Goal: Task Accomplishment & Management: Manage account settings

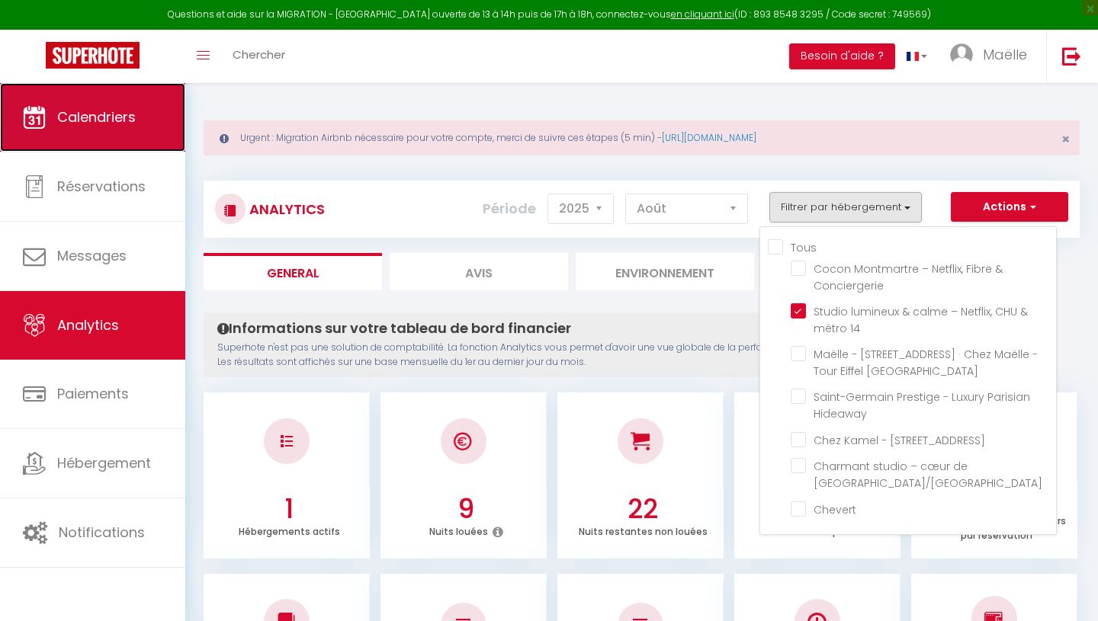
click at [112, 109] on span "Calendriers" at bounding box center [96, 117] width 79 height 19
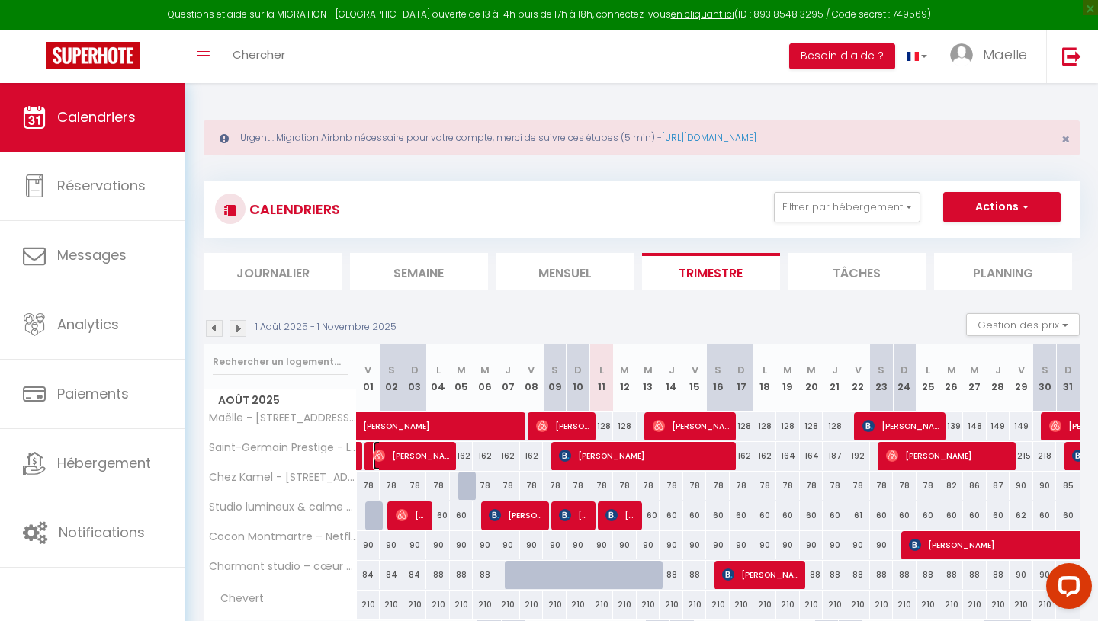
click at [451, 454] on span "[PERSON_NAME]" at bounding box center [412, 455] width 79 height 29
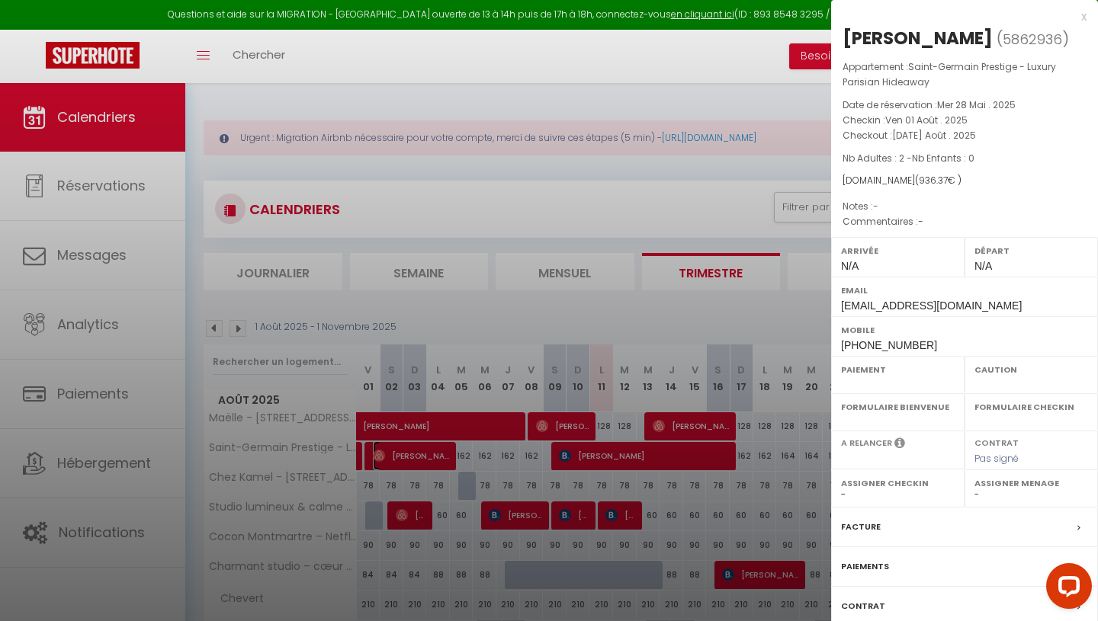
select select "OK"
select select "0"
select select "1"
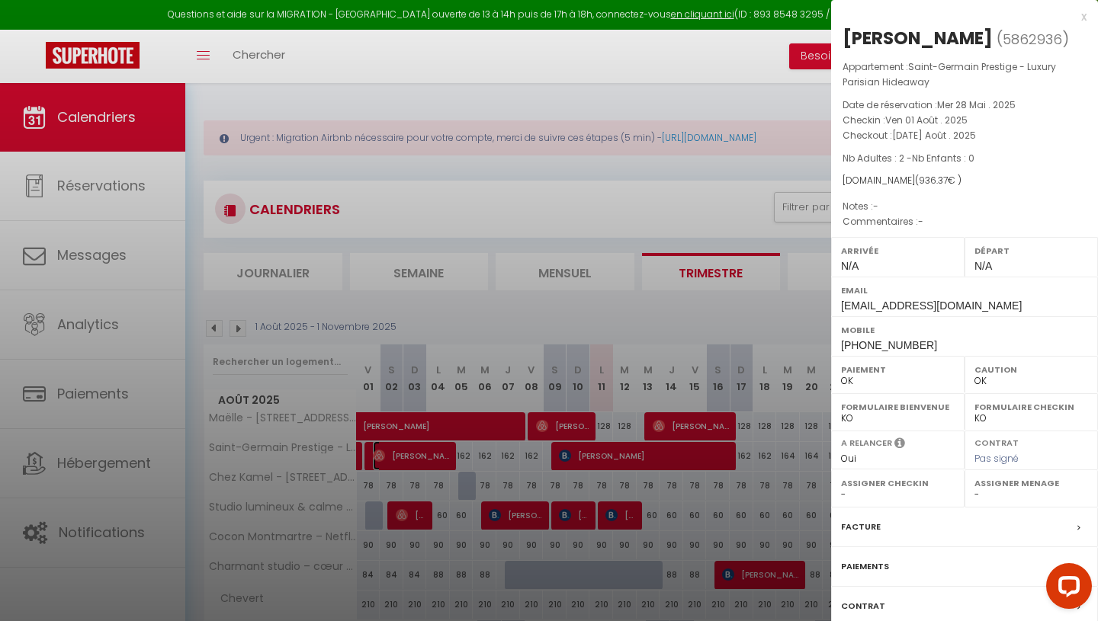
select select
select select "42072"
click at [1085, 17] on div "x" at bounding box center [958, 17] width 255 height 18
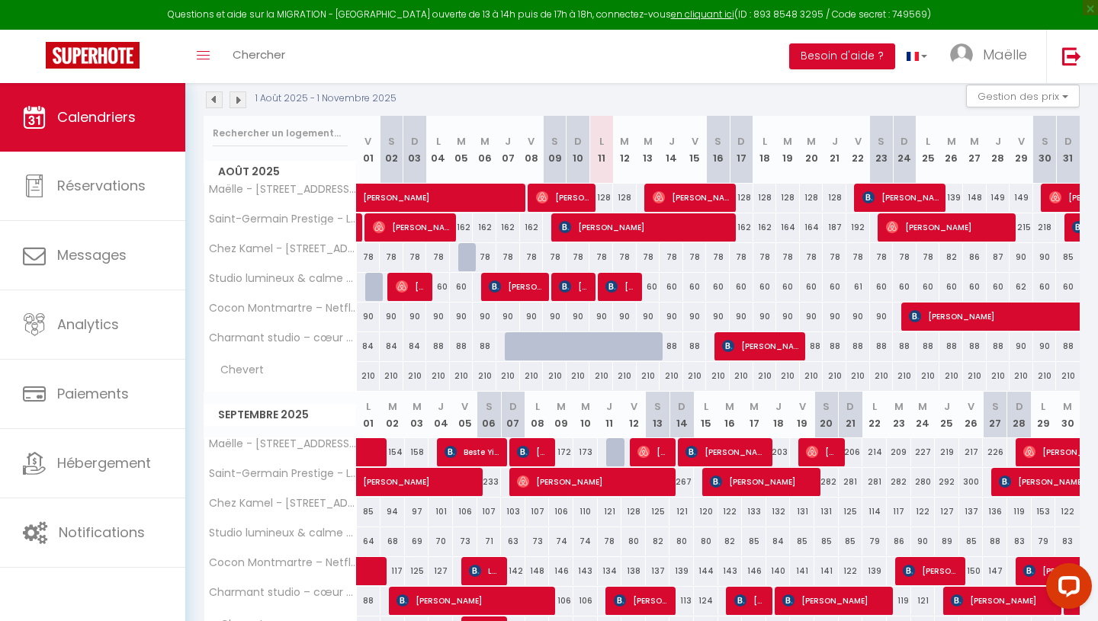
scroll to position [226, 0]
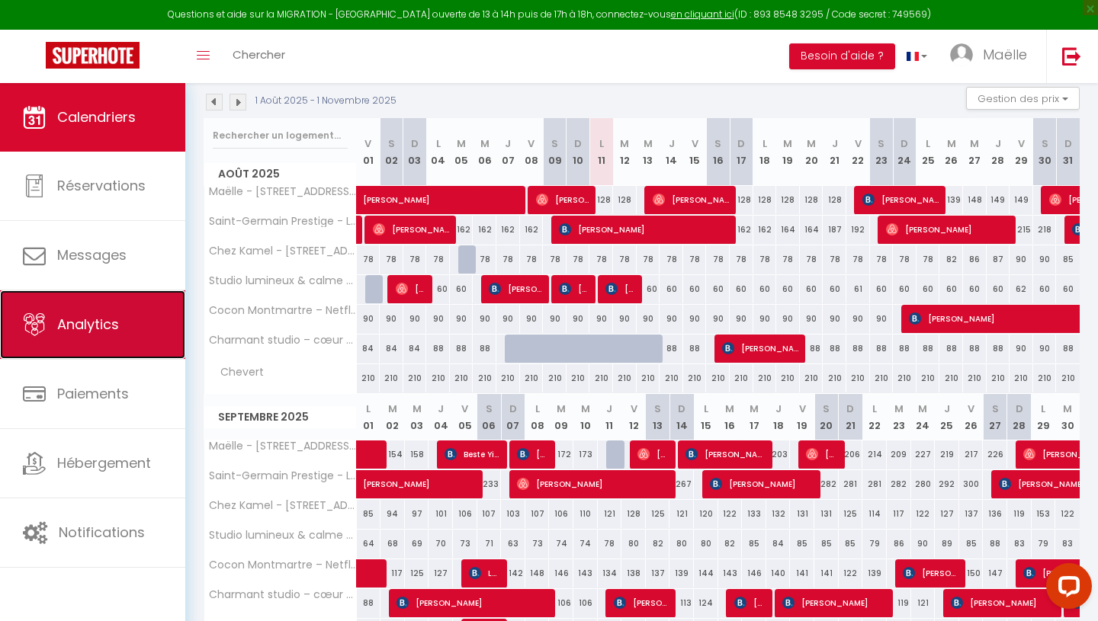
click at [151, 324] on link "Analytics" at bounding box center [92, 324] width 185 height 69
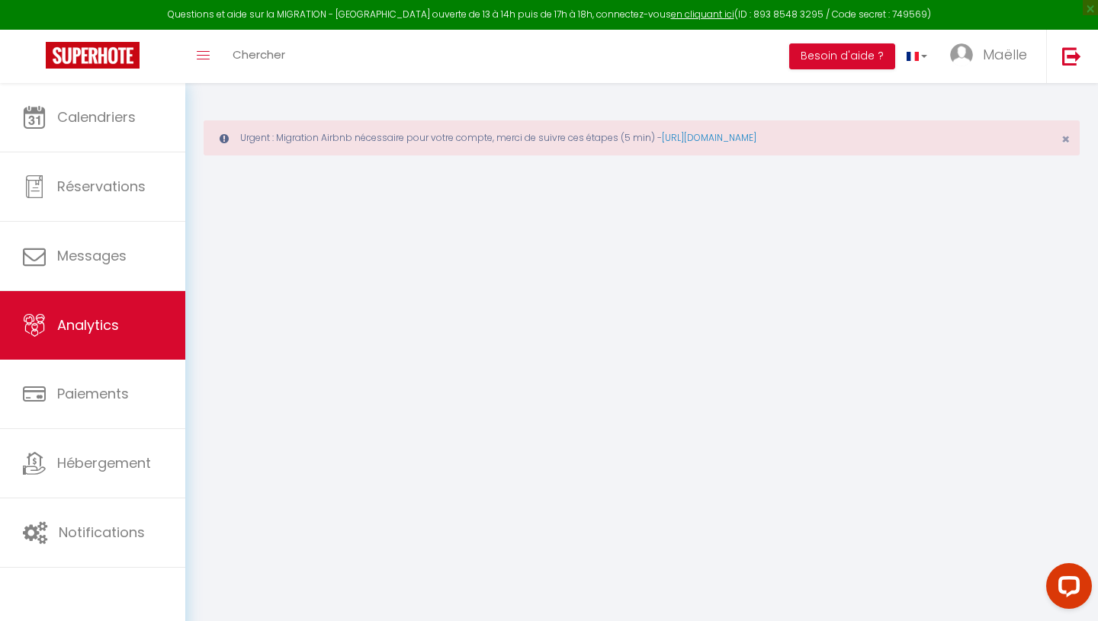
select select "2025"
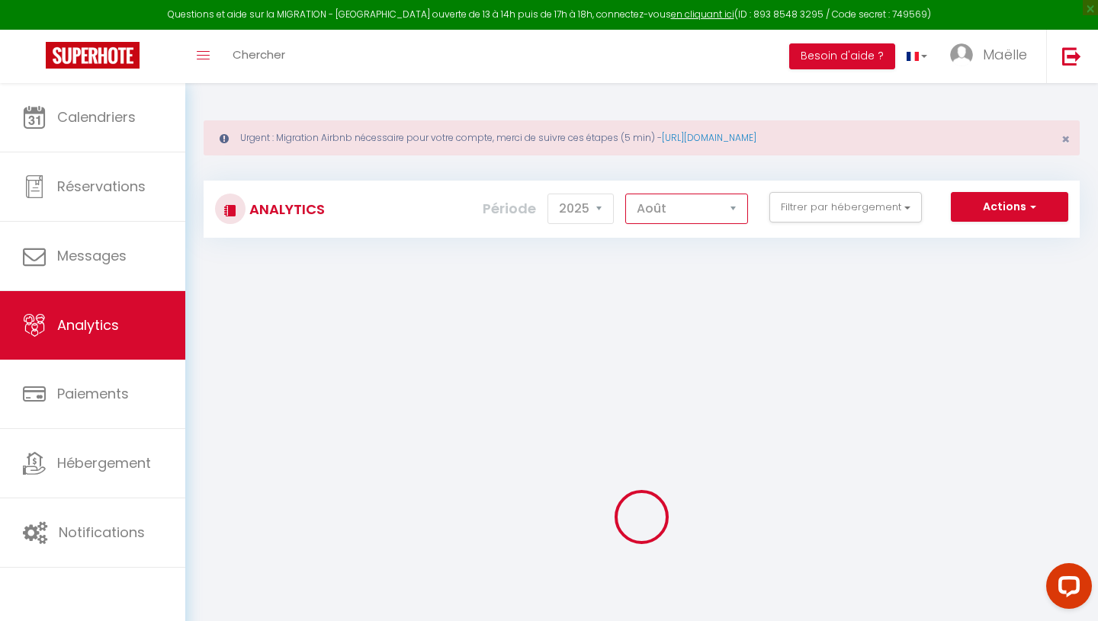
click at [707, 217] on select "[PERSON_NAME] Mars [PERSON_NAME] Juin Juillet Août Septembre Octobre Novembre D…" at bounding box center [686, 209] width 123 height 30
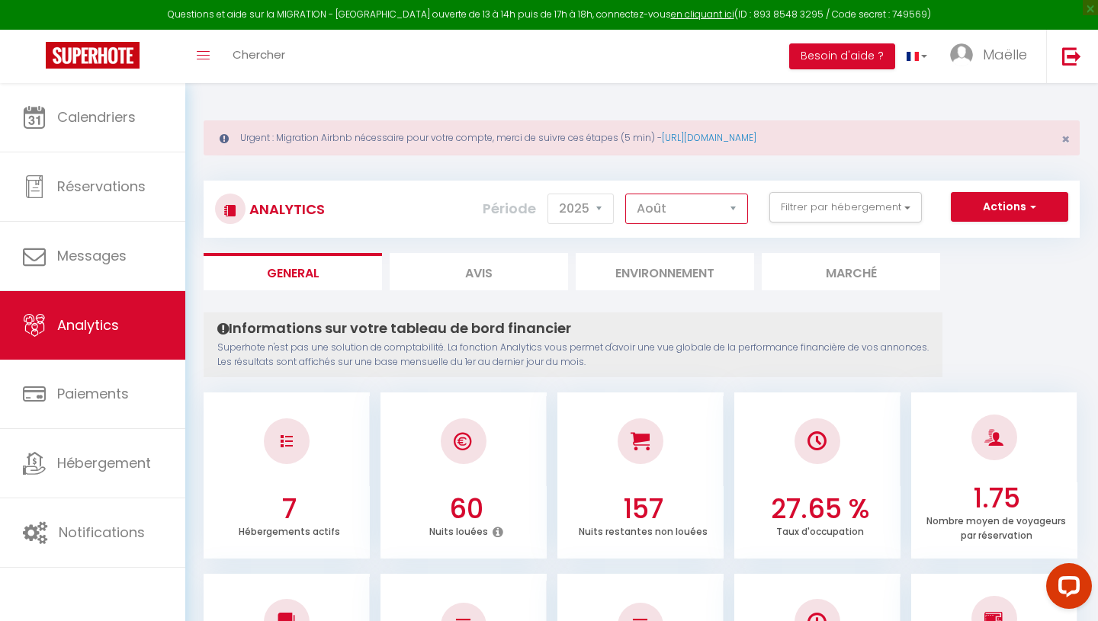
select select "9"
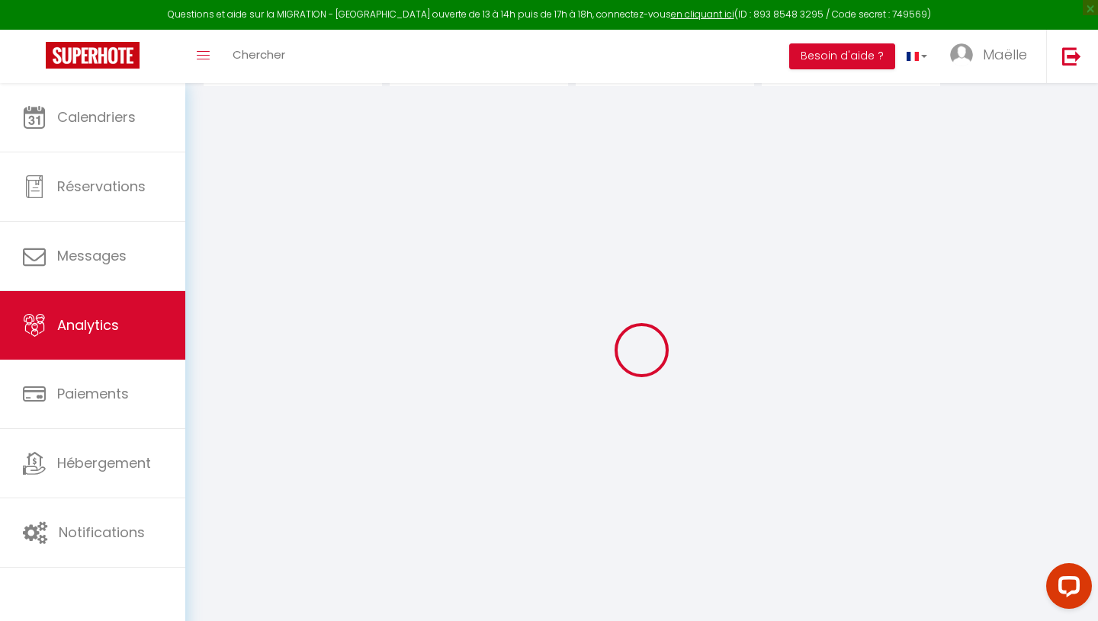
checkbox input "false"
checkbox Conciergerie "false"
checkbox 14 "false"
checkbox Flat "false"
checkbox Hideaway "false"
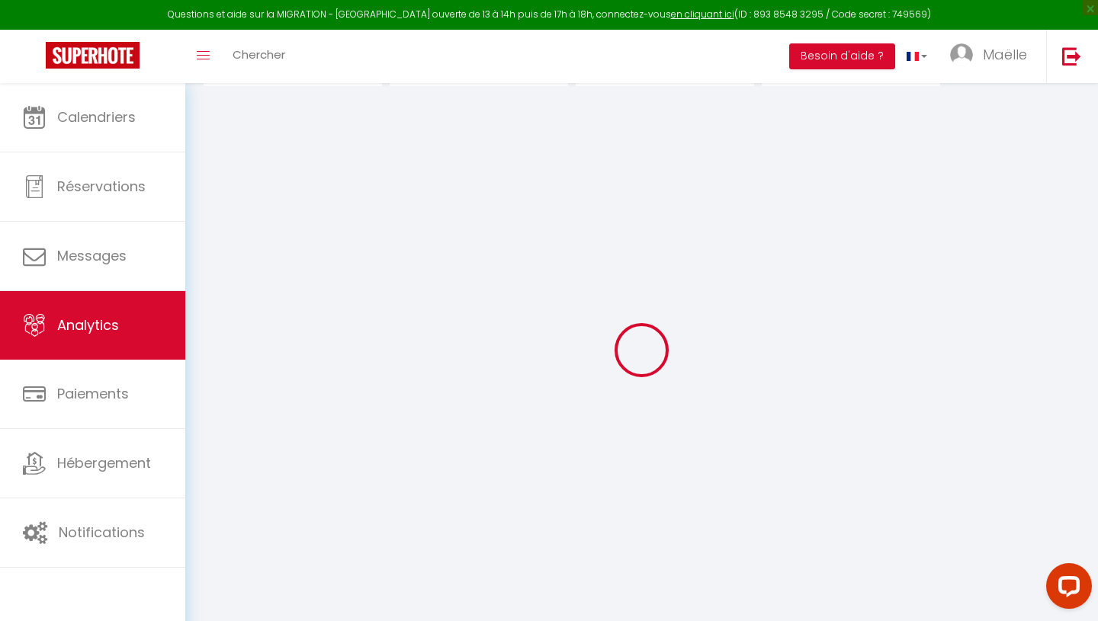
checkbox Sedaine "false"
checkbox Montorgueil\/Marais "false"
checkbox input "false"
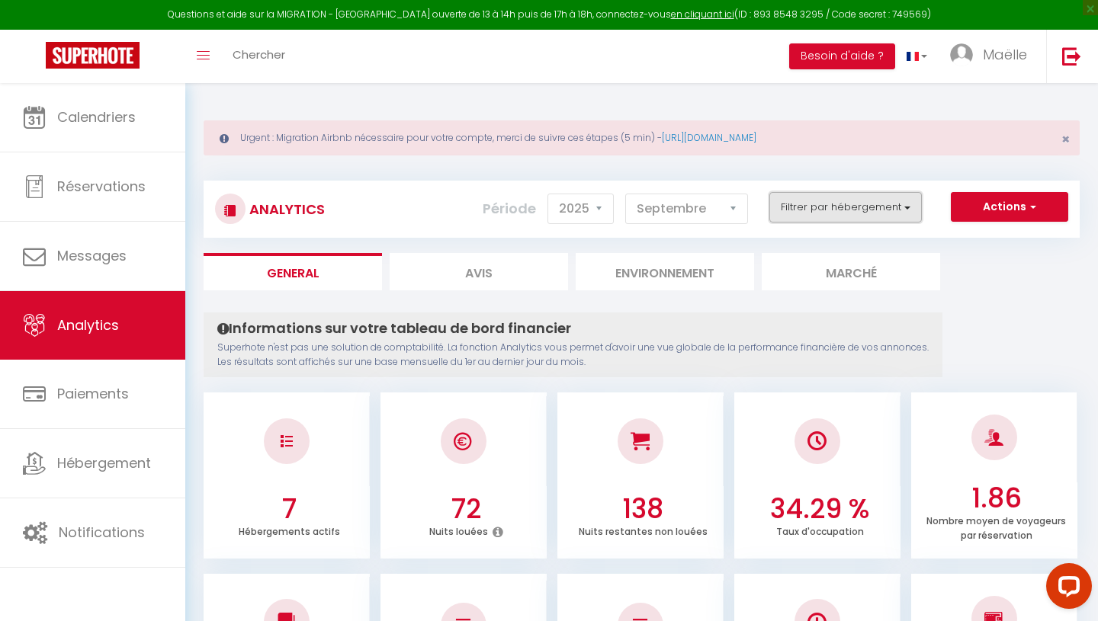
click at [798, 212] on button "Filtrer par hébergement" at bounding box center [845, 207] width 152 height 30
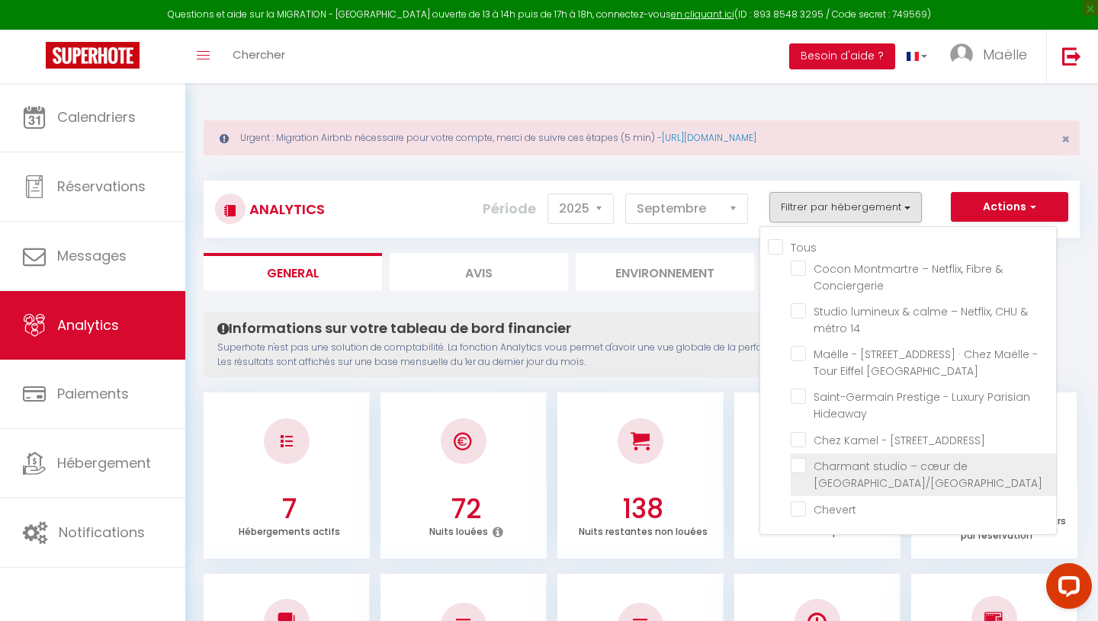
click at [803, 470] on Montorgueil\/Marais "checkbox" at bounding box center [923, 465] width 265 height 15
checkbox Montorgueil\/Marais "true"
checkbox Conciergerie "false"
checkbox 14 "false"
checkbox Flat "false"
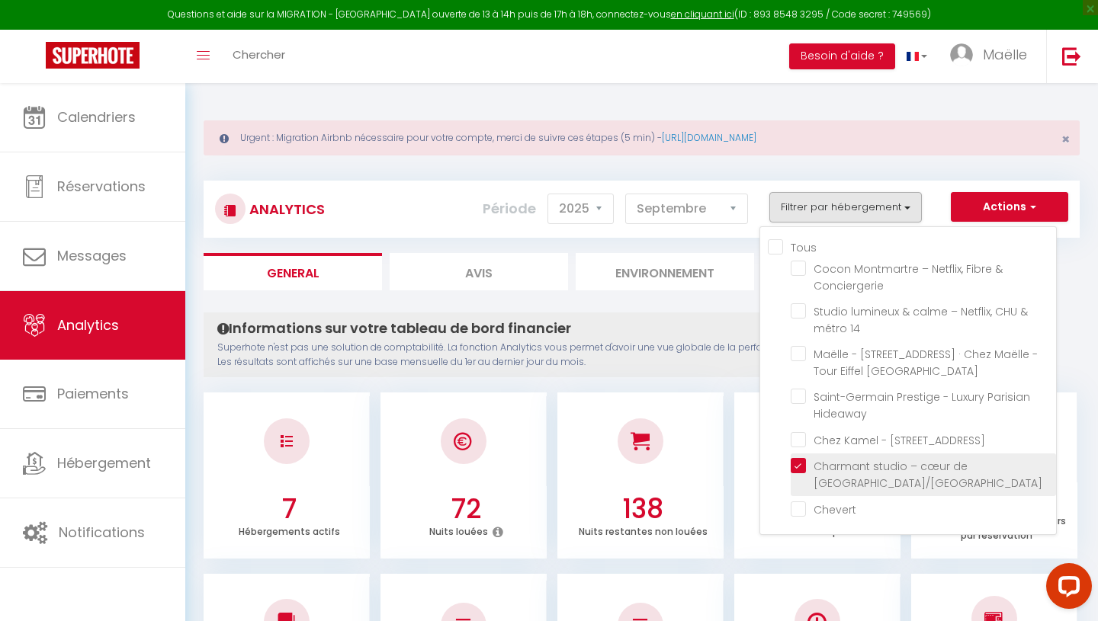
checkbox Hideaway "false"
checkbox Sedaine "false"
checkbox input "false"
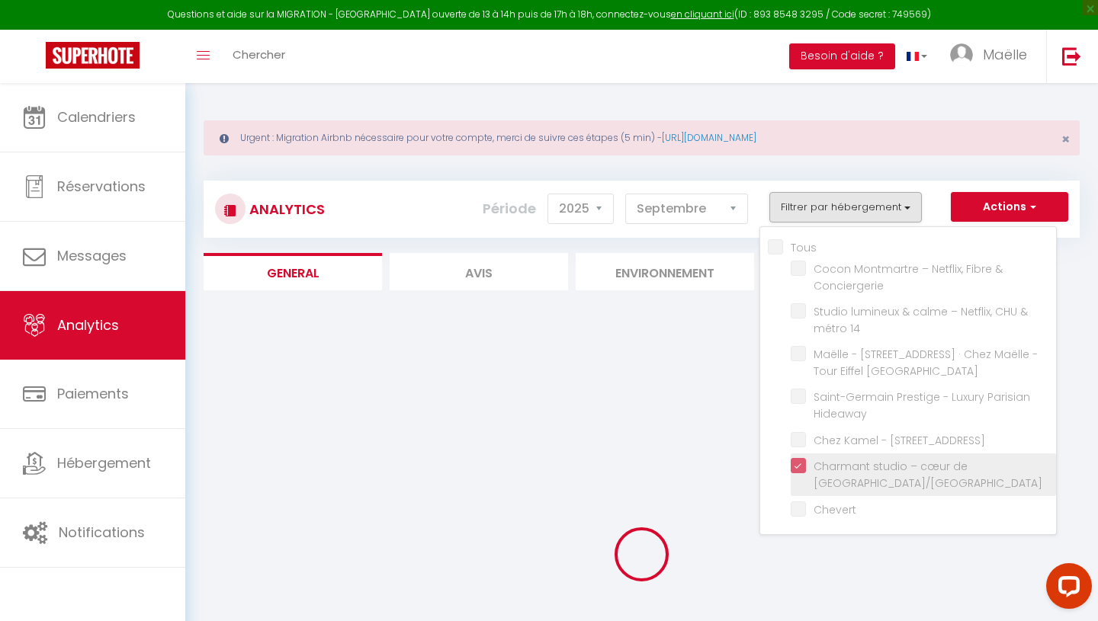
checkbox Conciergerie "false"
checkbox 14 "false"
checkbox Flat "false"
checkbox Hideaway "false"
checkbox Sedaine "false"
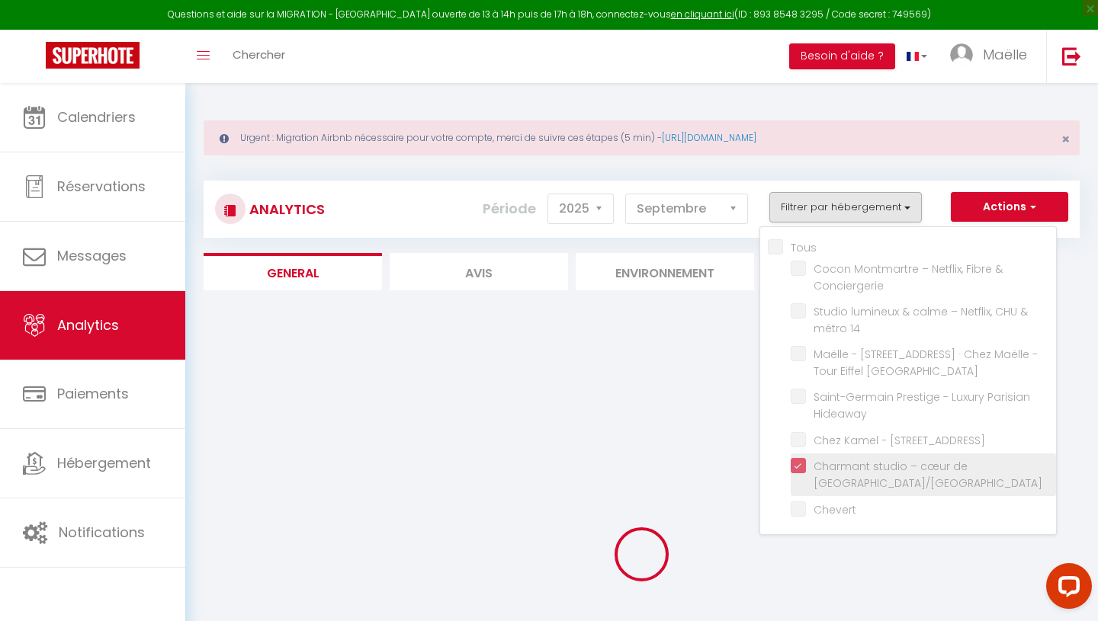
checkbox input "false"
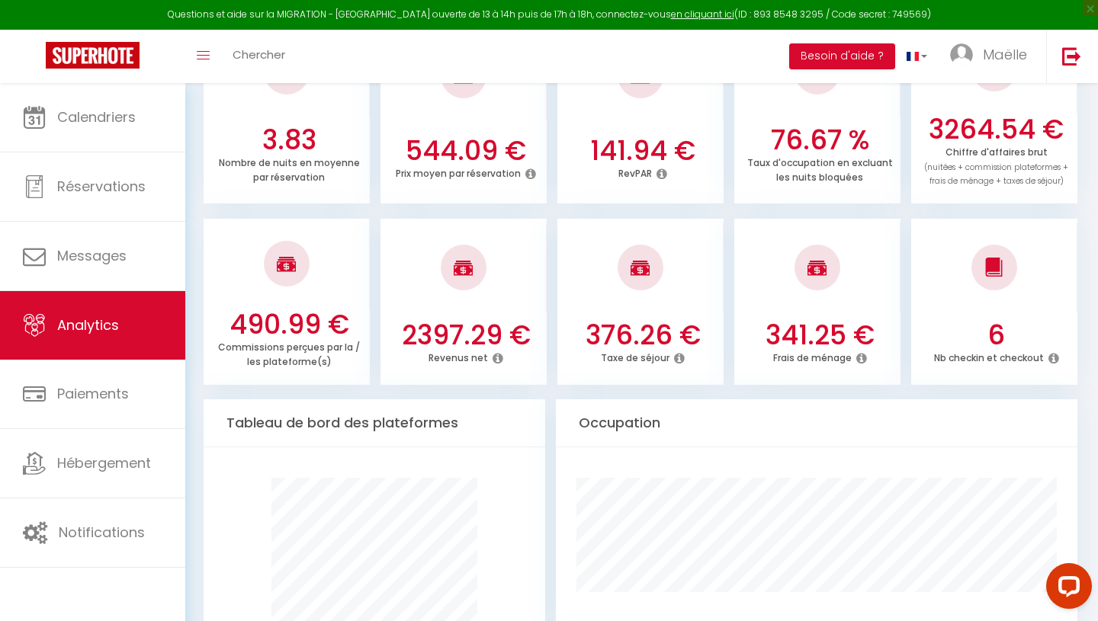
scroll to position [546, 0]
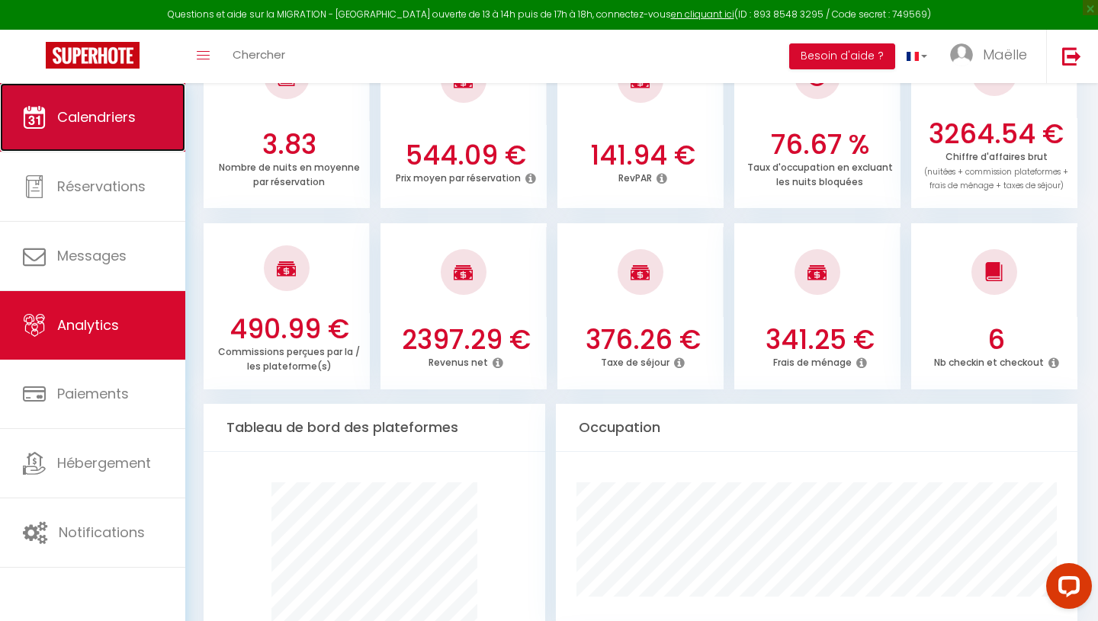
click at [120, 139] on link "Calendriers" at bounding box center [92, 117] width 185 height 69
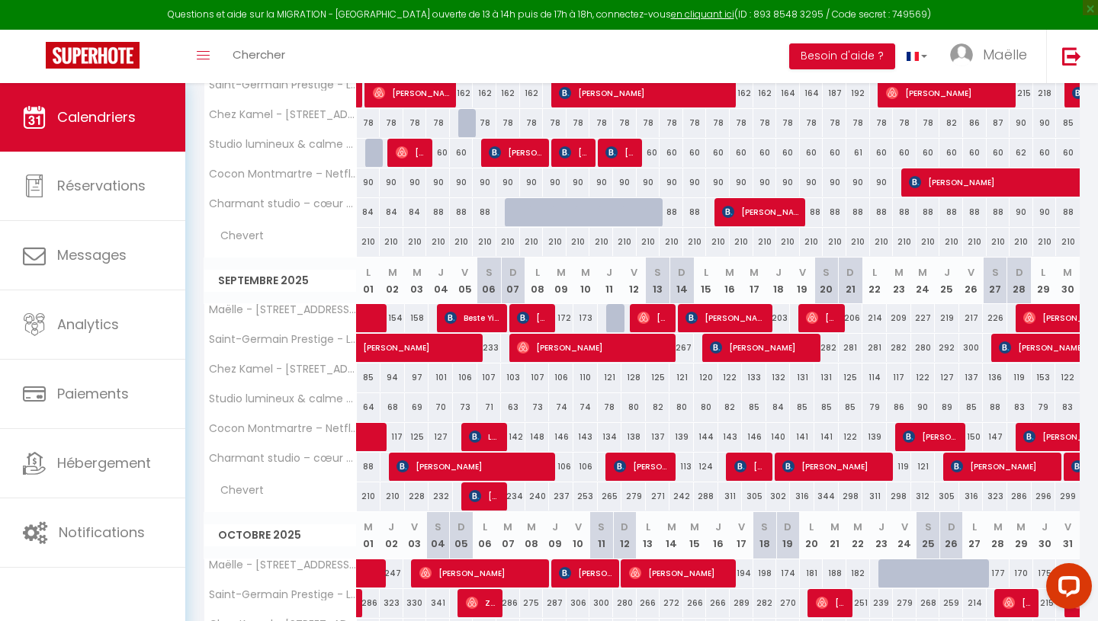
scroll to position [362, 0]
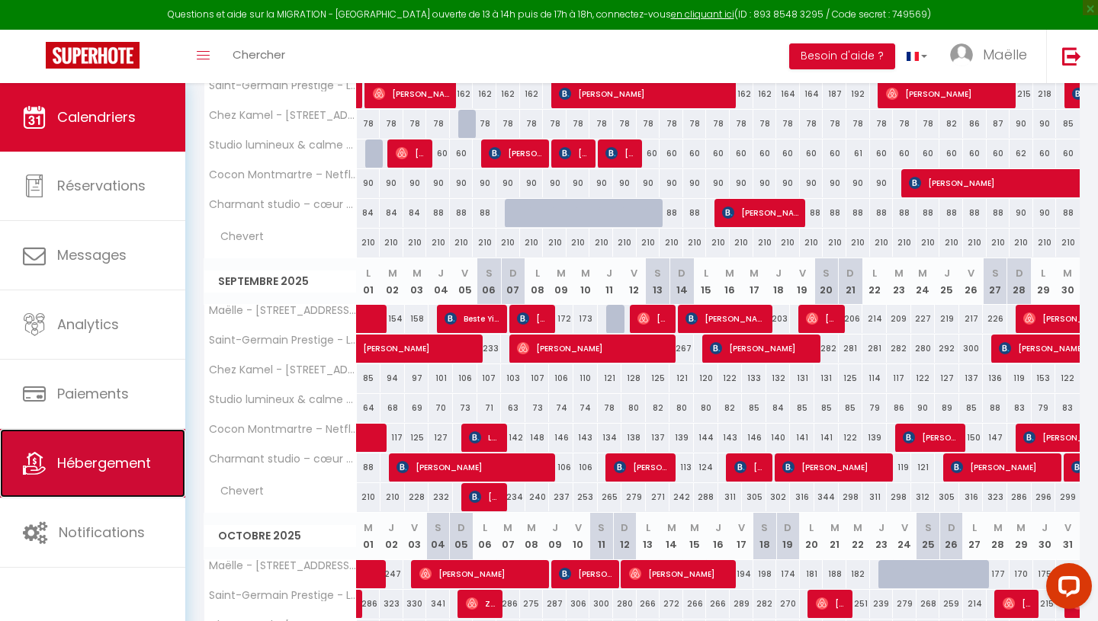
click at [103, 475] on link "Hébergement" at bounding box center [92, 463] width 185 height 69
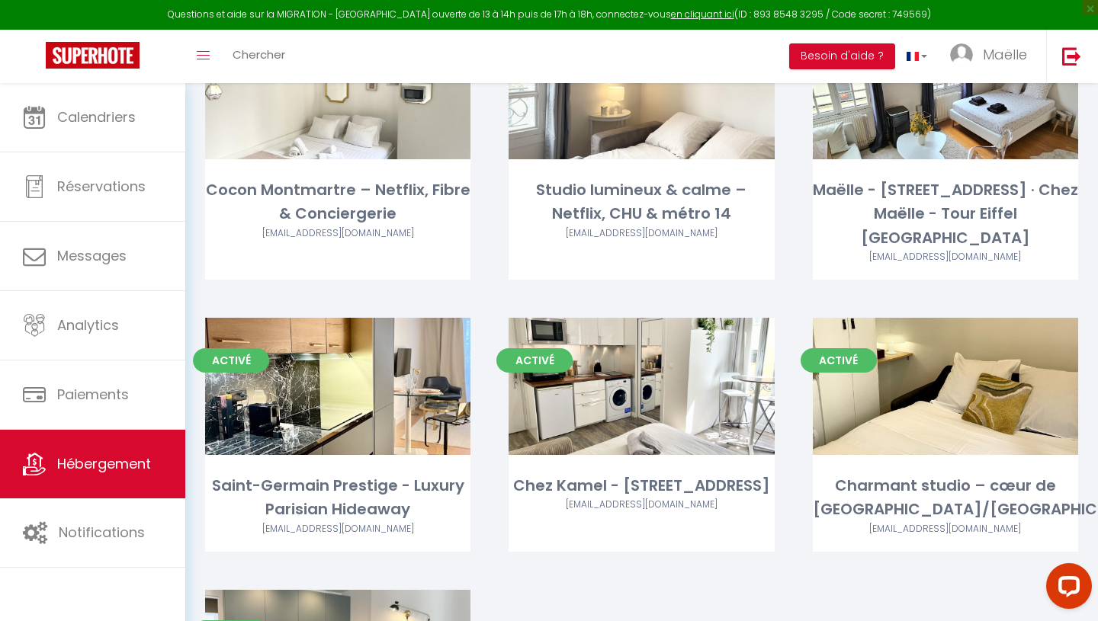
scroll to position [236, 0]
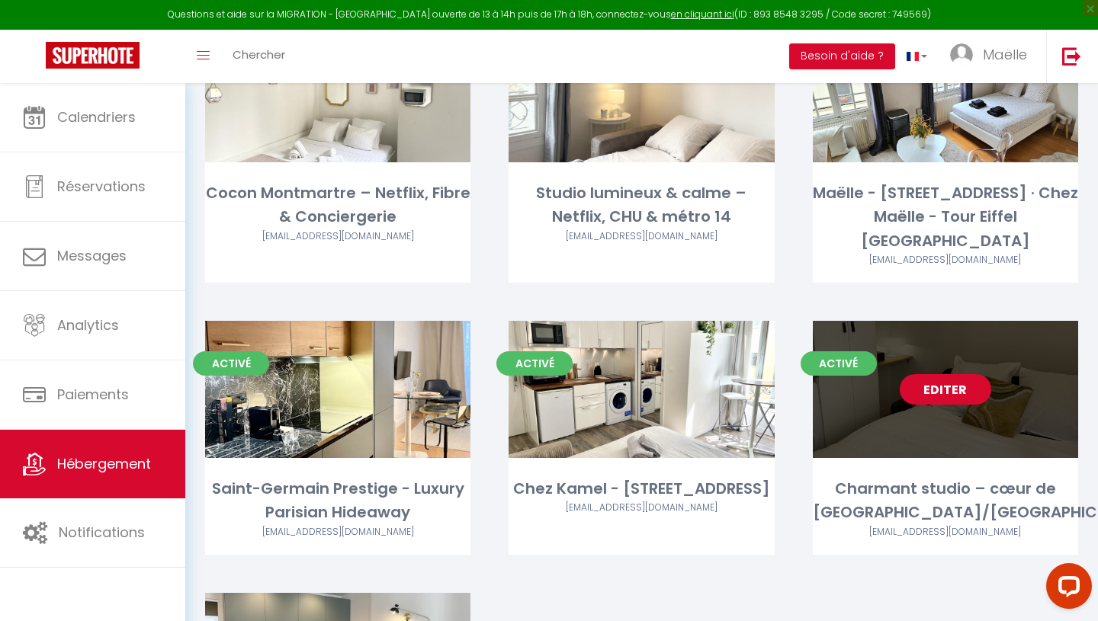
click at [946, 374] on link "Editer" at bounding box center [945, 389] width 91 height 30
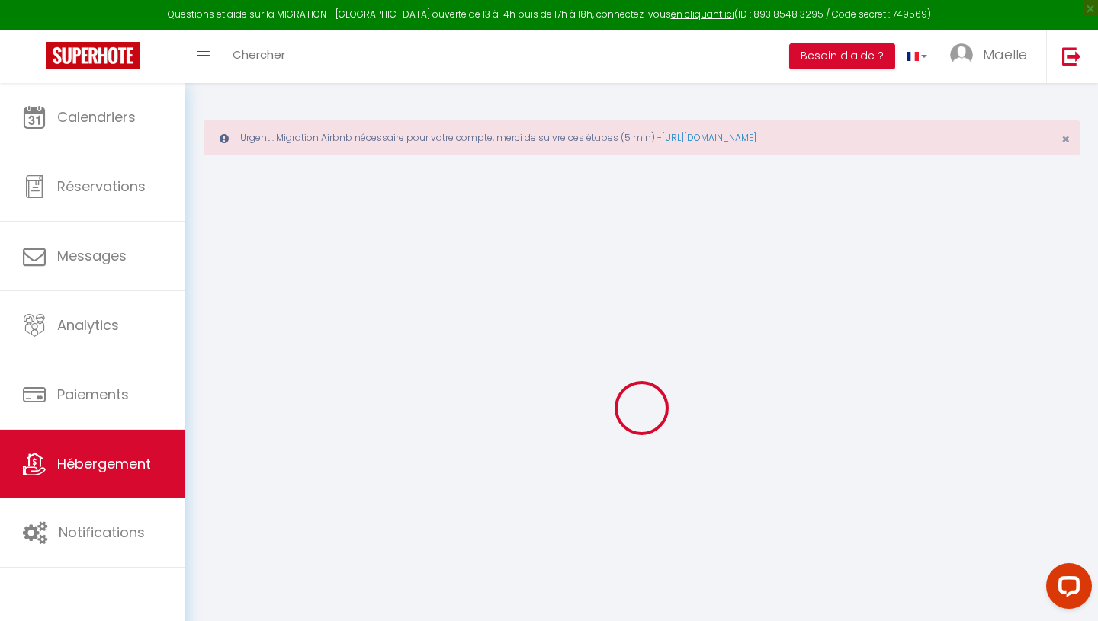
select select "+ 22 %"
select select "+ 35 %"
select select
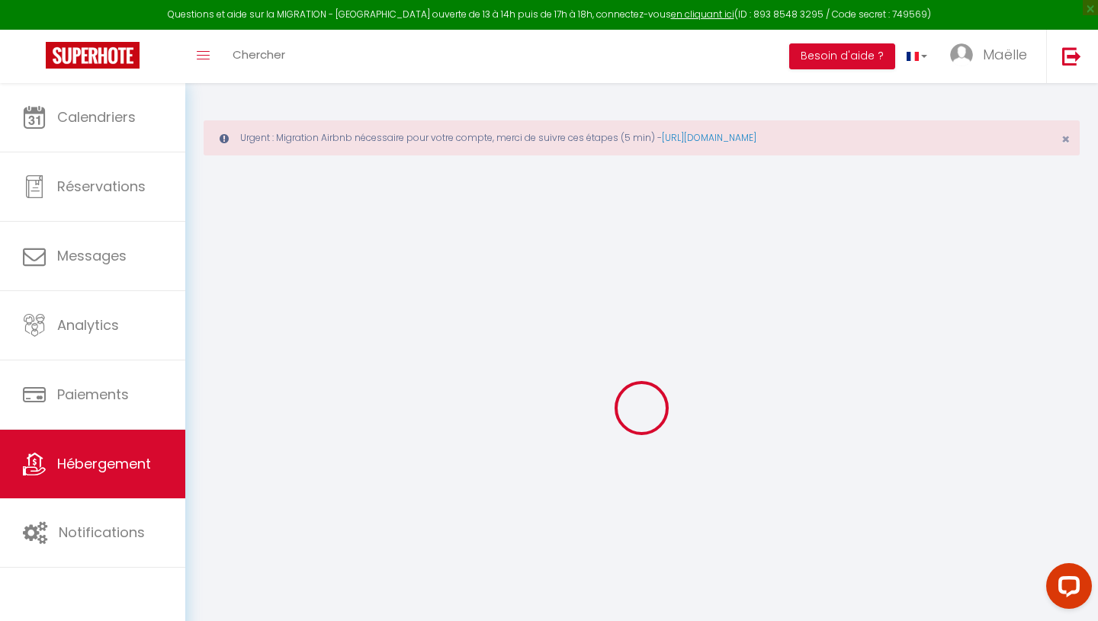
select select
checkbox input "false"
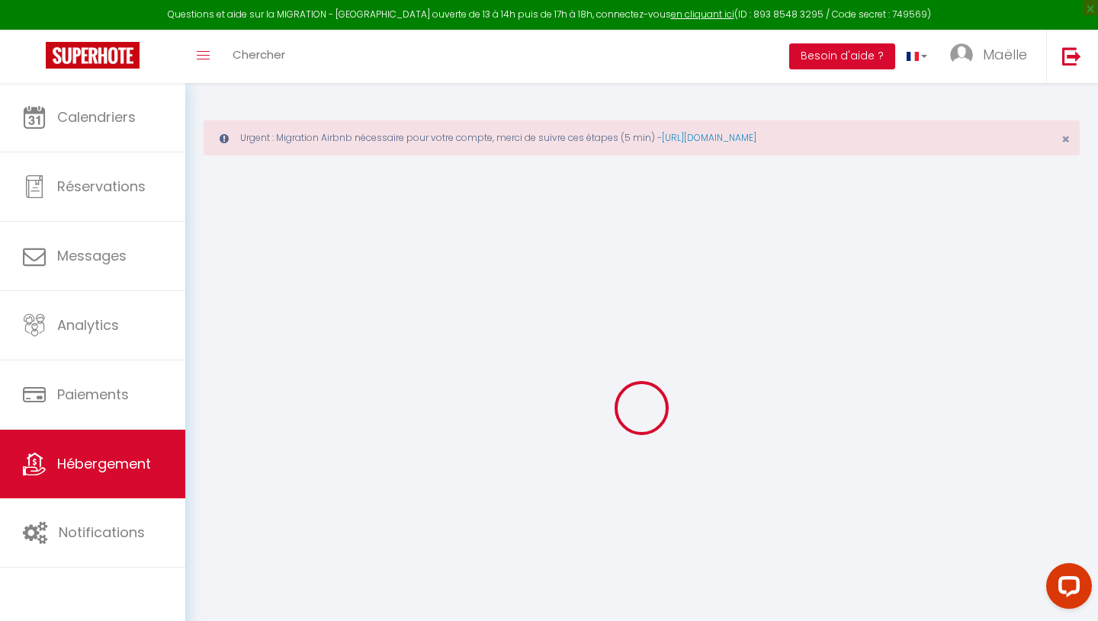
checkbox input "false"
select select
checkbox input "false"
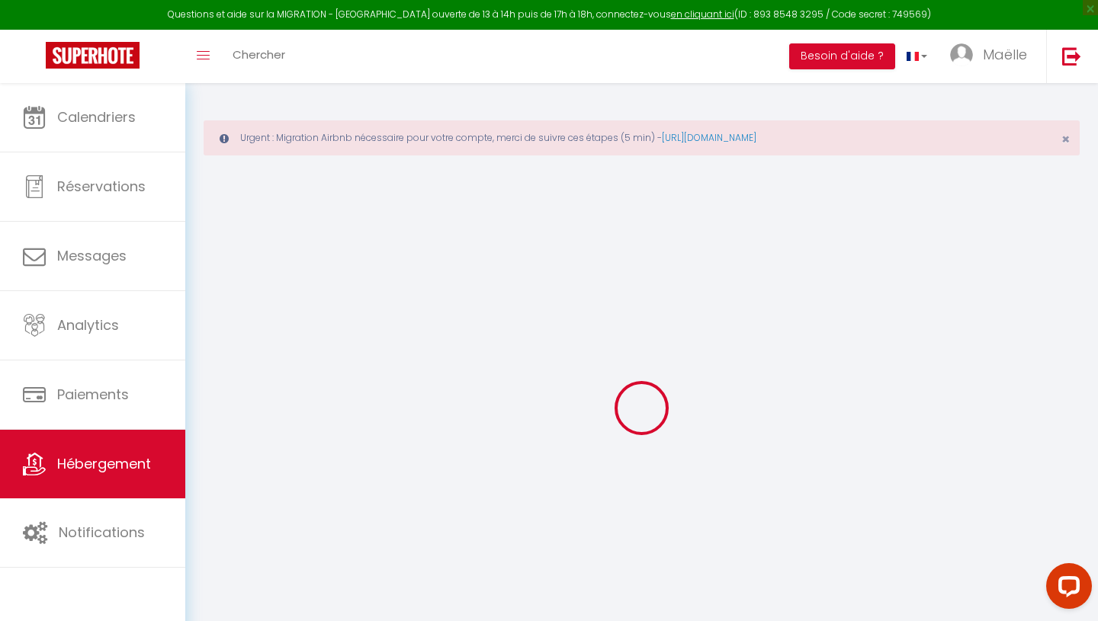
checkbox input "false"
select select "16:00"
select select "23:45"
select select "11:00"
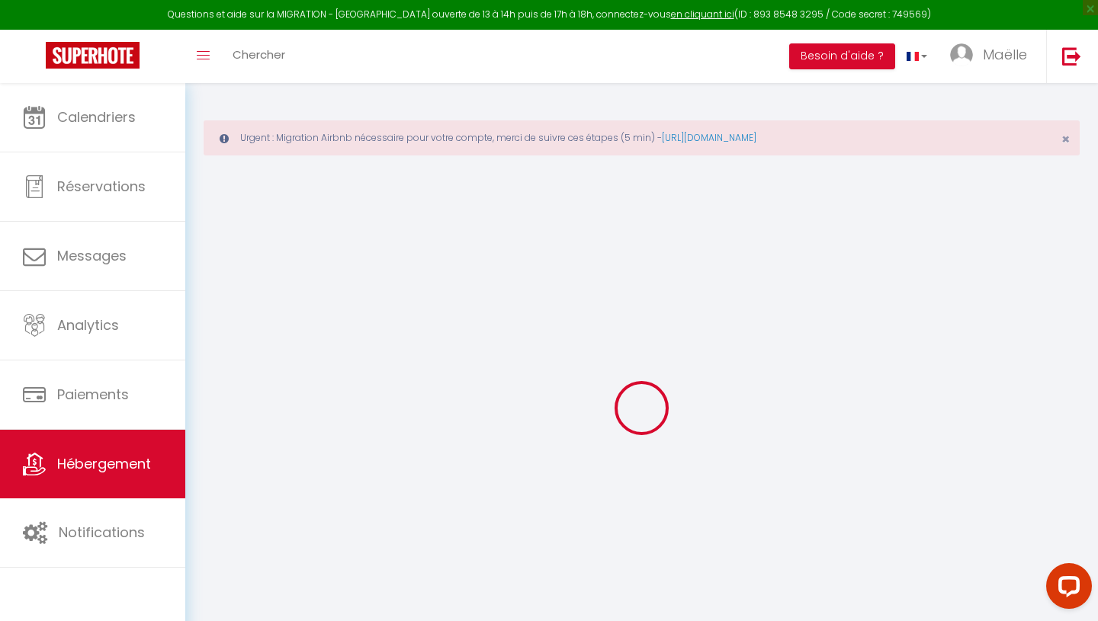
select select "30"
select select "120"
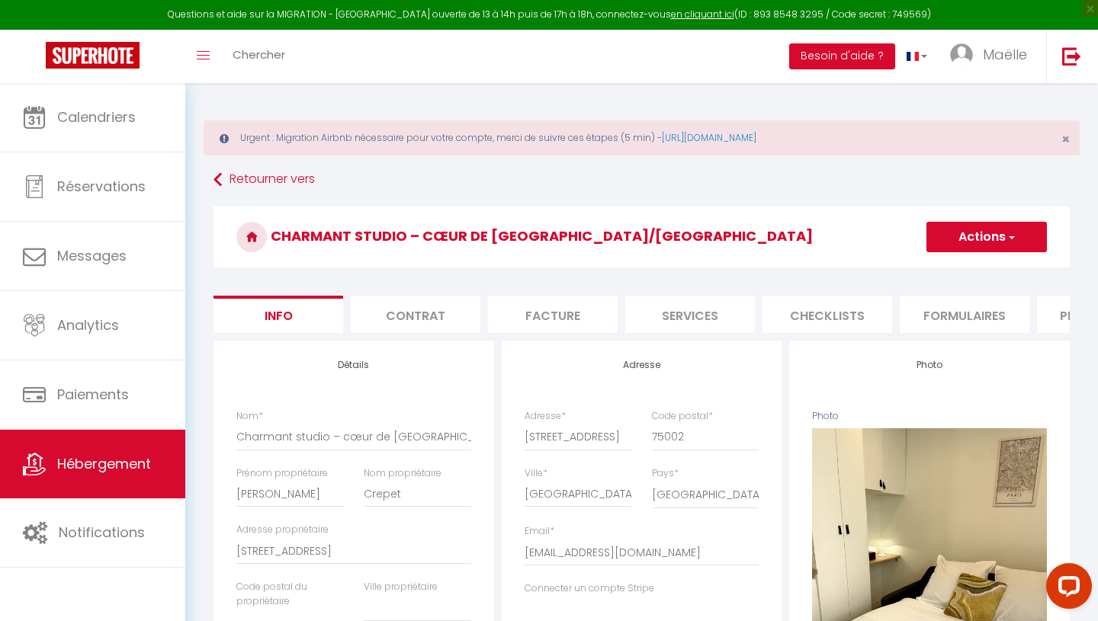
select select
checkbox input "false"
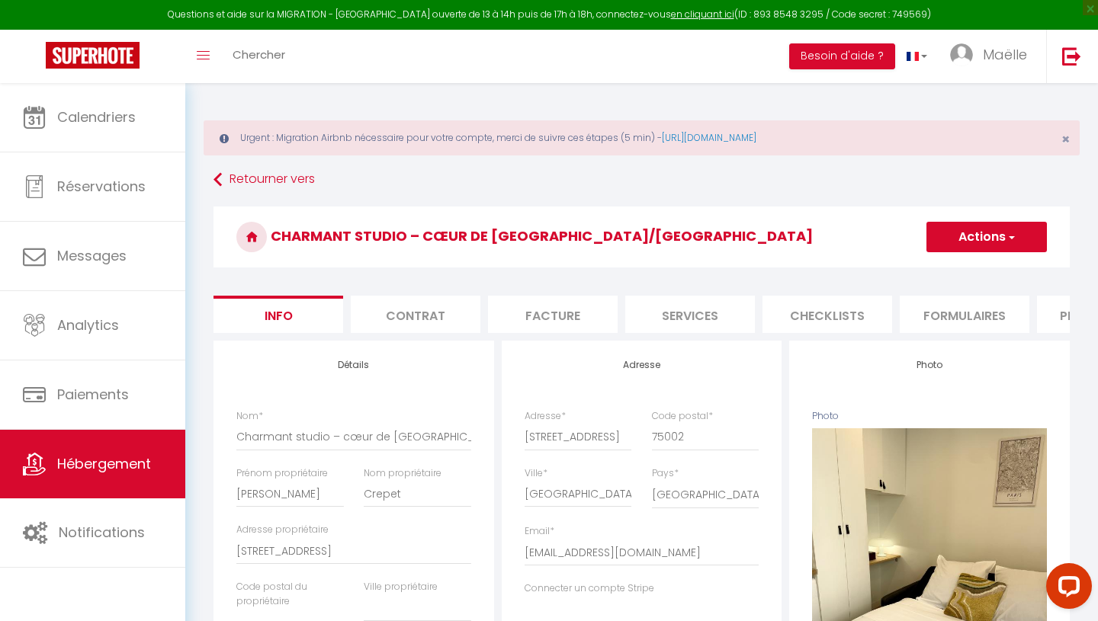
select select "7765-1440478913273864423"
click at [952, 325] on li "Formulaires" at bounding box center [965, 314] width 130 height 37
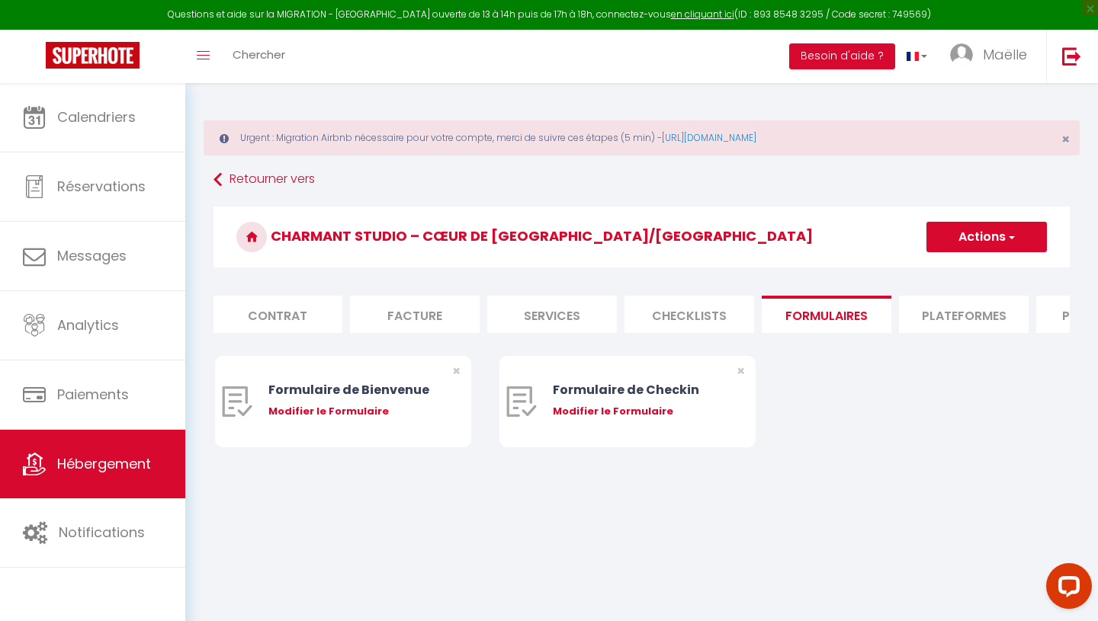
scroll to position [0, 516]
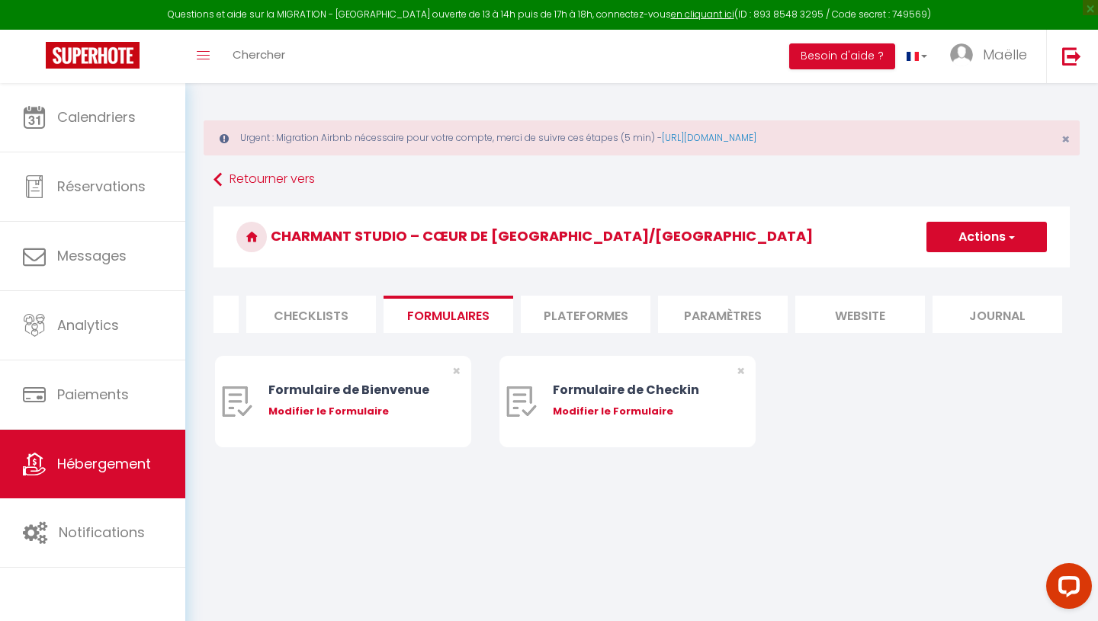
click at [608, 300] on li "Plateformes" at bounding box center [586, 314] width 130 height 37
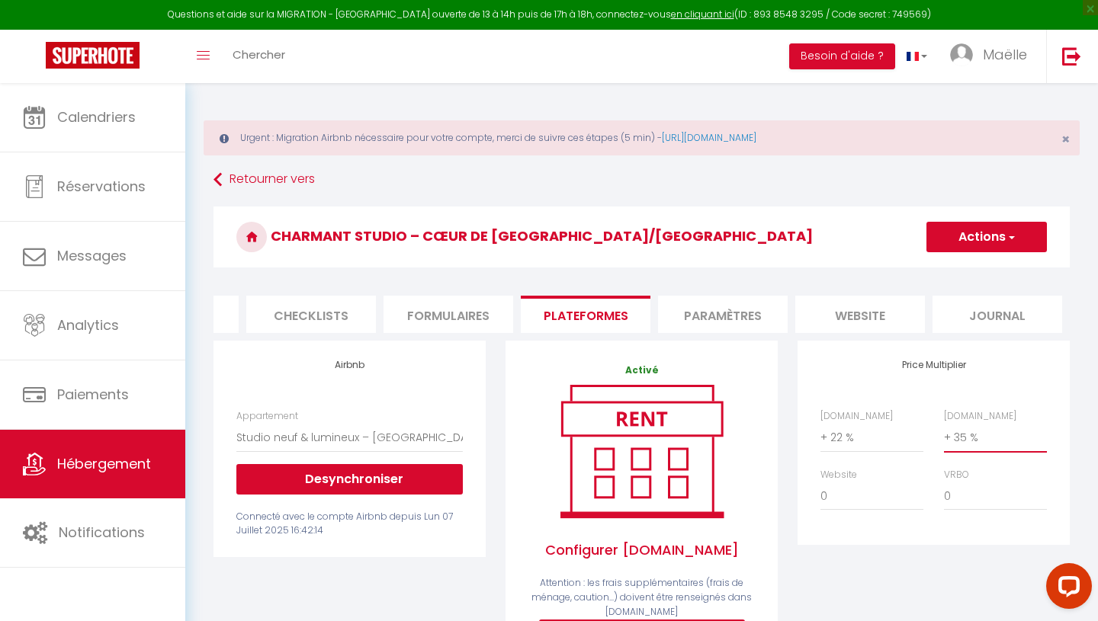
click at [1003, 430] on select "0 + 1 % + 2 % + 3 % + 4 % + 5 % + 6 % + 7 % + 8 % + 9 %" at bounding box center [995, 437] width 103 height 29
select select "+ 40 %"
click at [1013, 242] on span "button" at bounding box center [1011, 236] width 10 height 15
click at [991, 270] on link "Enregistrer" at bounding box center [986, 271] width 120 height 20
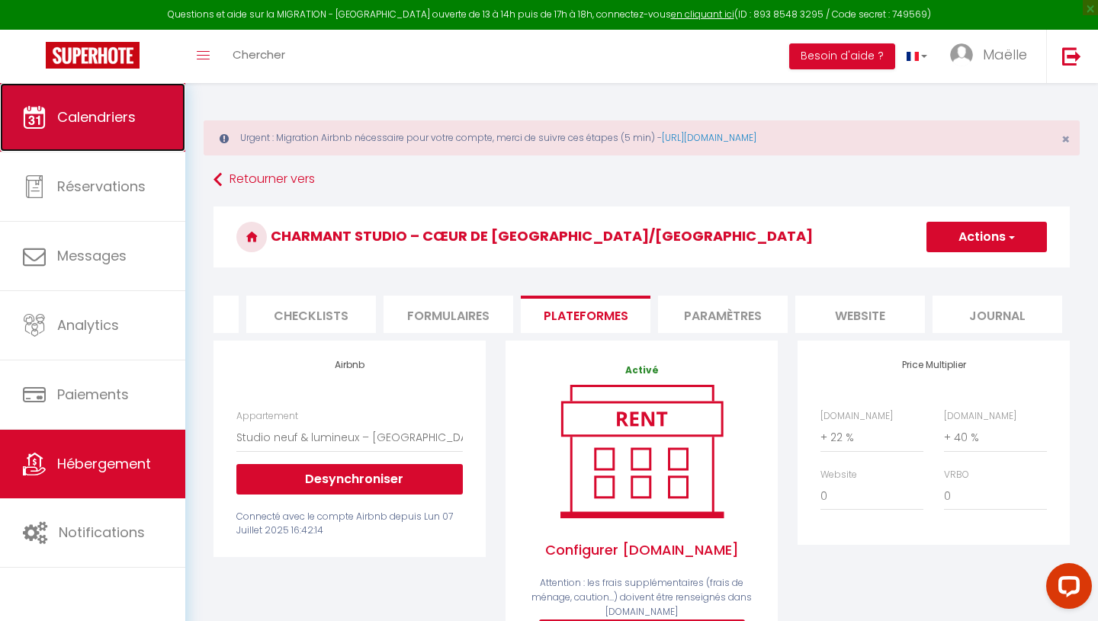
click at [137, 108] on link "Calendriers" at bounding box center [92, 117] width 185 height 69
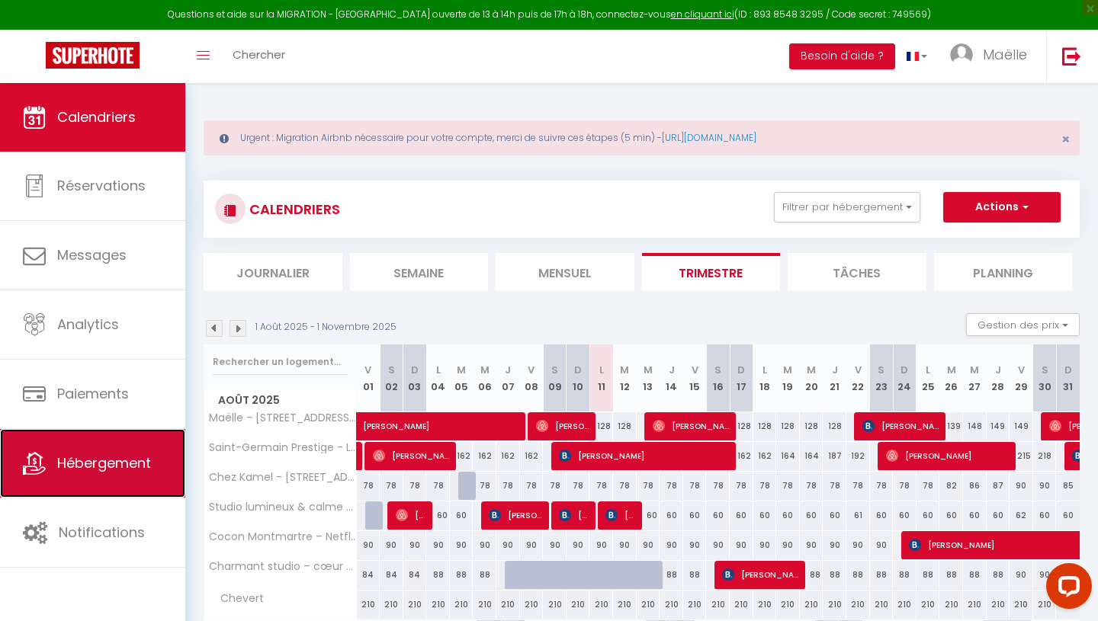
click at [120, 457] on span "Hébergement" at bounding box center [104, 463] width 94 height 19
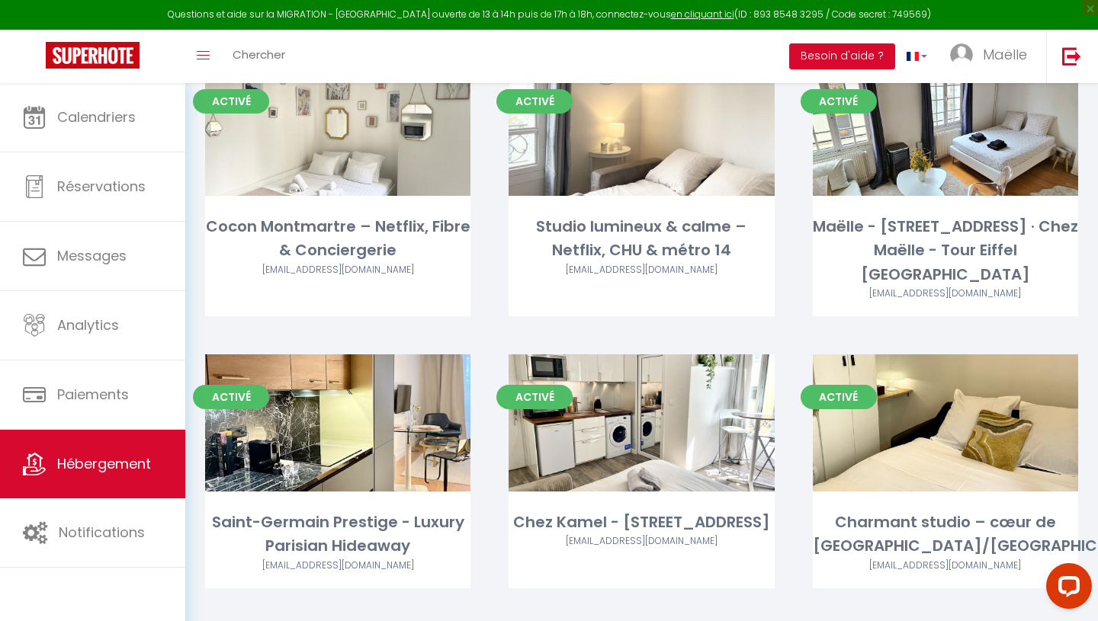
scroll to position [201, 0]
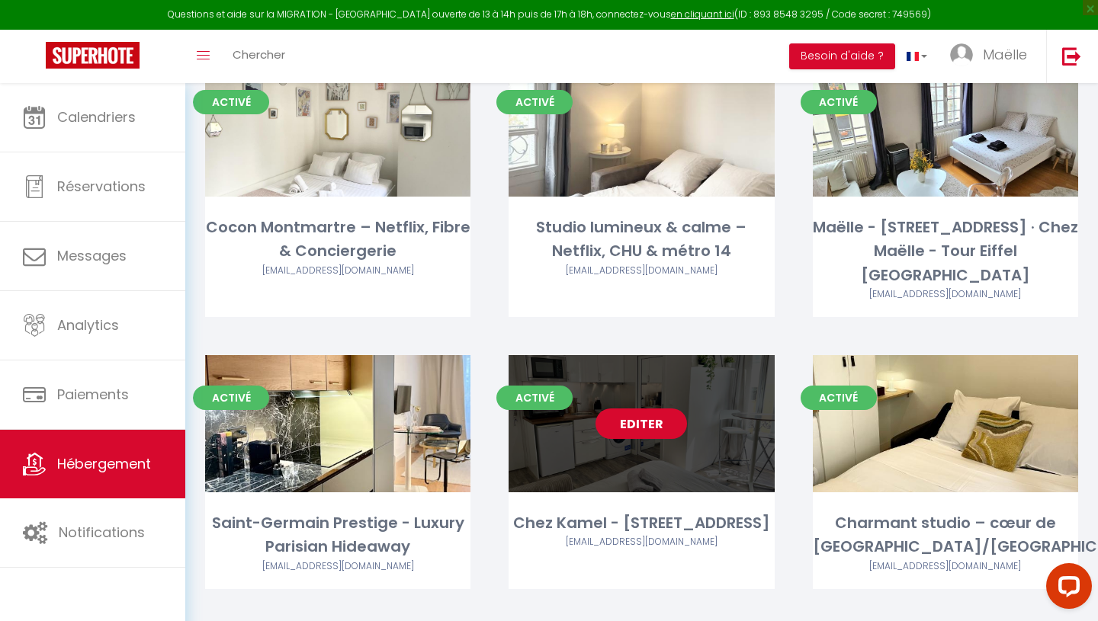
click at [659, 409] on link "Editer" at bounding box center [640, 424] width 91 height 30
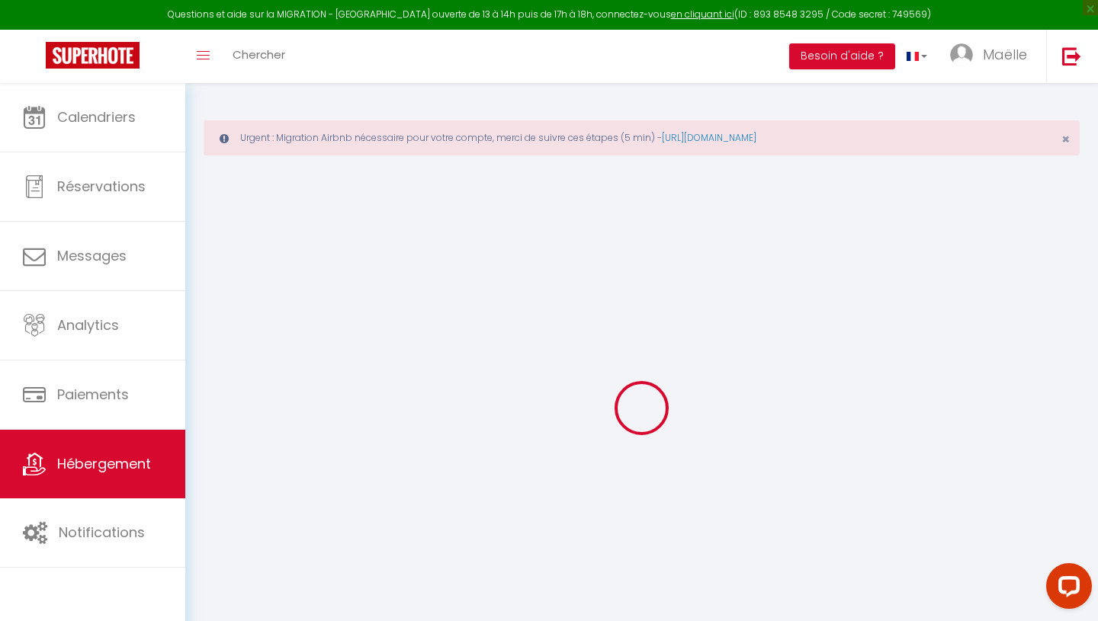
select select "+ 22 %"
select select "+ 25 %"
select select
checkbox input "false"
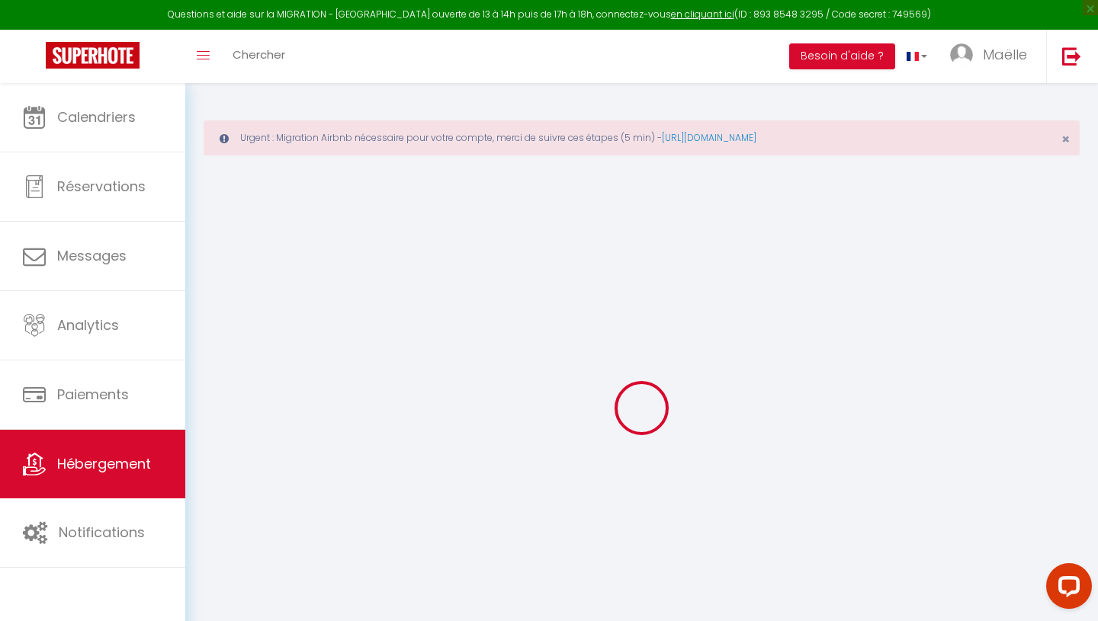
checkbox input "false"
select select "16:00"
select select "23:45"
select select "11:00"
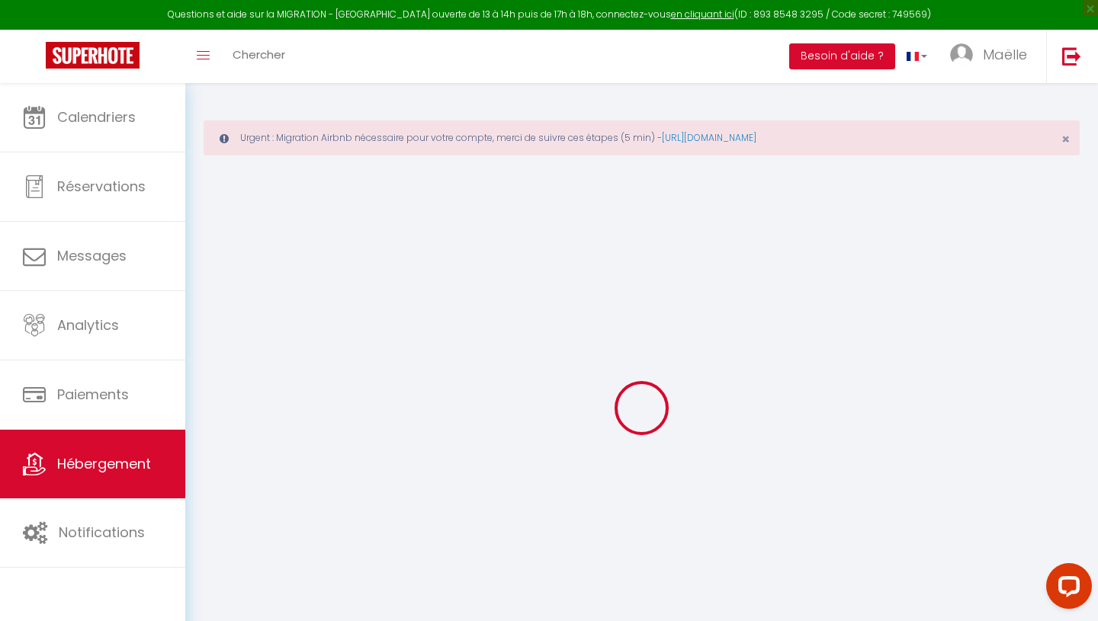
select select "30"
select select "120"
select select
checkbox input "false"
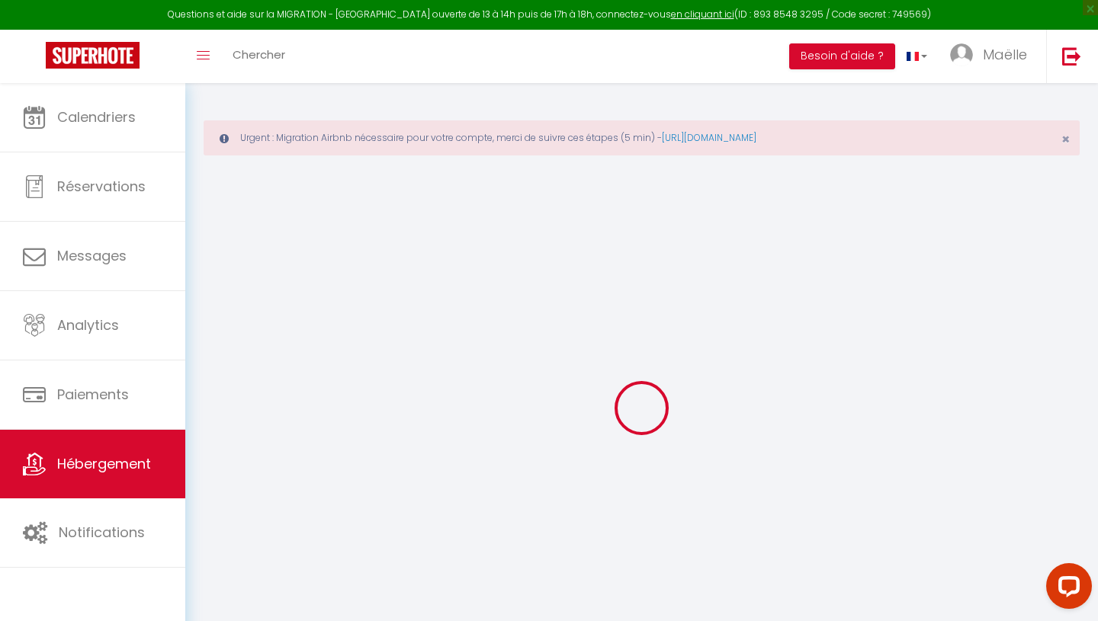
checkbox input "false"
select select
checkbox input "false"
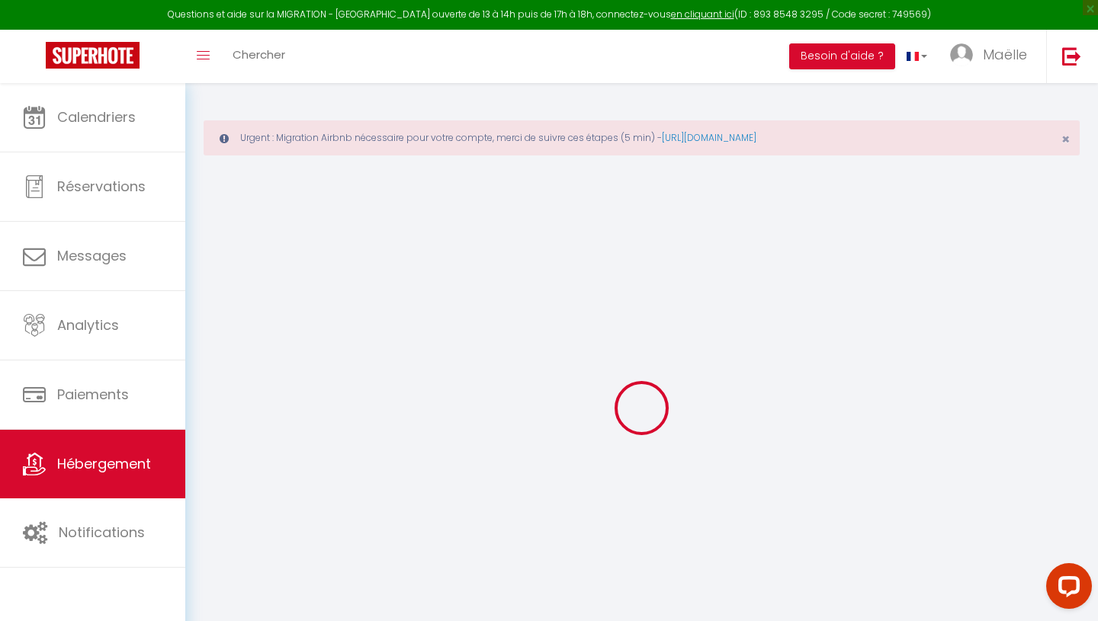
checkbox input "false"
select select "7765-1391393627393700977"
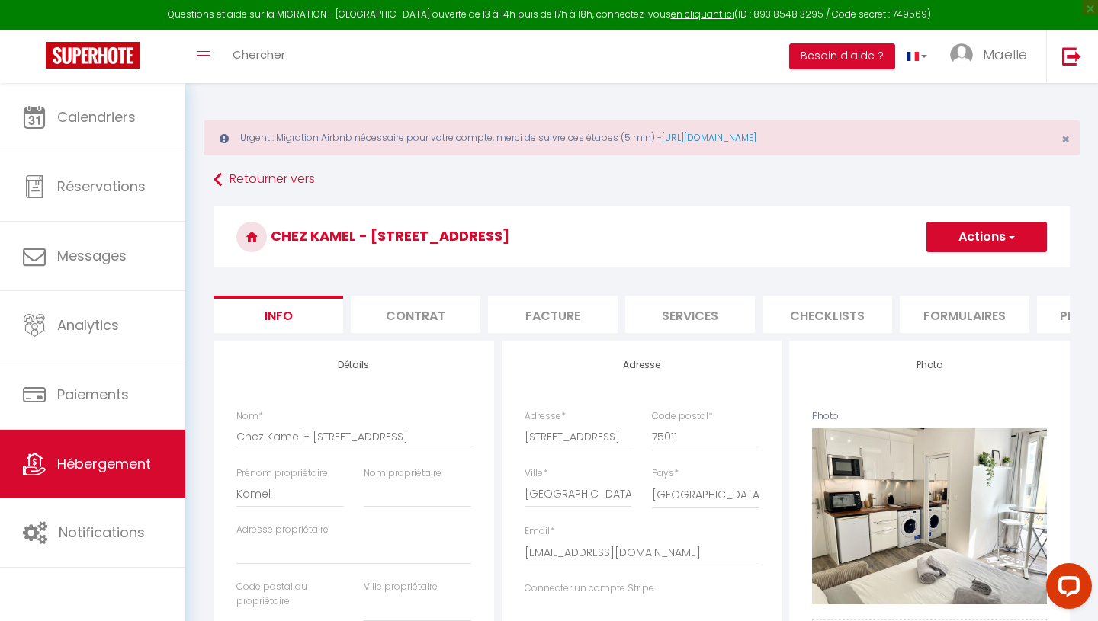
click at [943, 305] on li "Formulaires" at bounding box center [965, 314] width 130 height 37
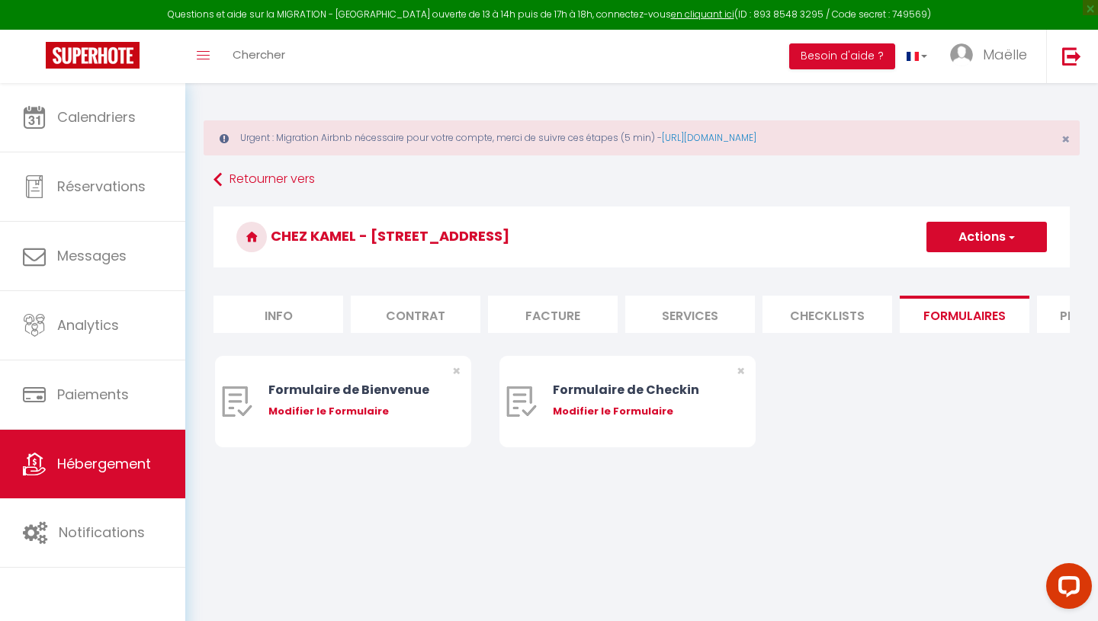
scroll to position [0, 92]
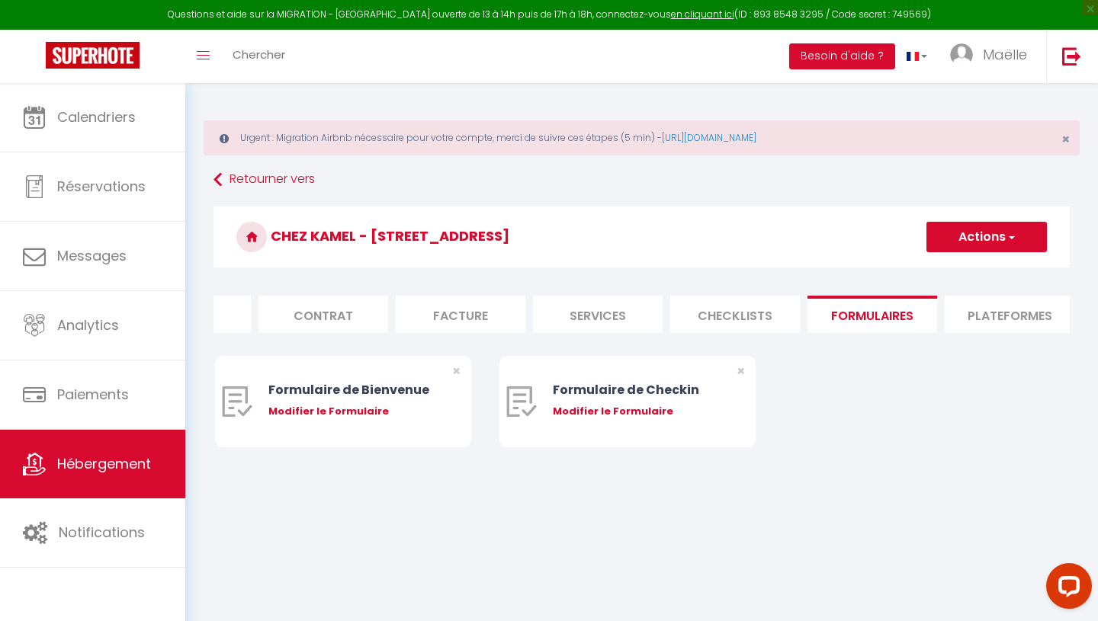
click at [970, 310] on li "Plateformes" at bounding box center [1010, 314] width 130 height 37
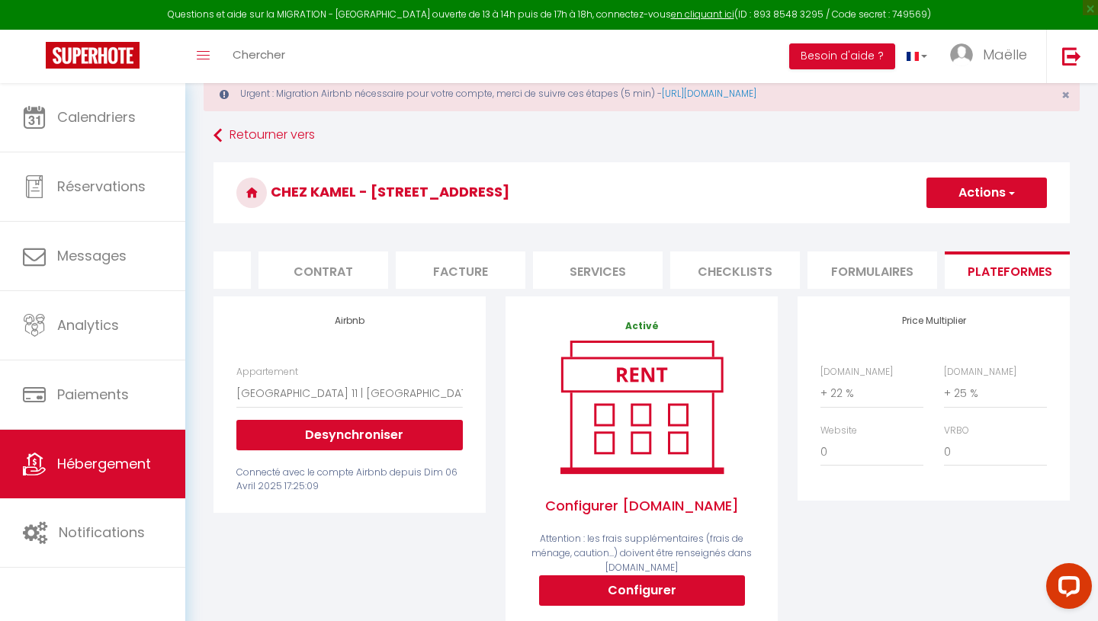
scroll to position [45, 0]
